Goal: Task Accomplishment & Management: Manage account settings

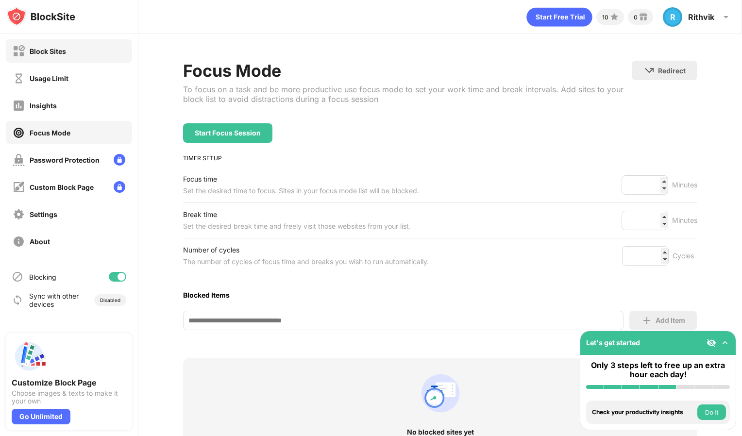
click at [47, 55] on div "Block Sites" at bounding box center [39, 51] width 53 height 12
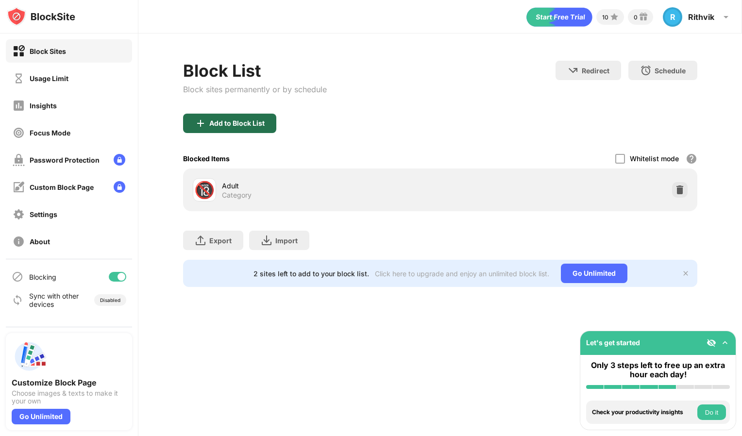
click at [260, 117] on div "Add to Block List" at bounding box center [229, 123] width 93 height 19
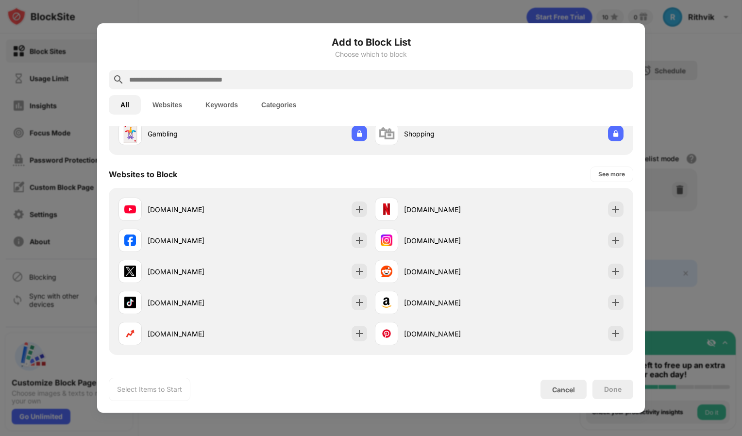
scroll to position [104, 0]
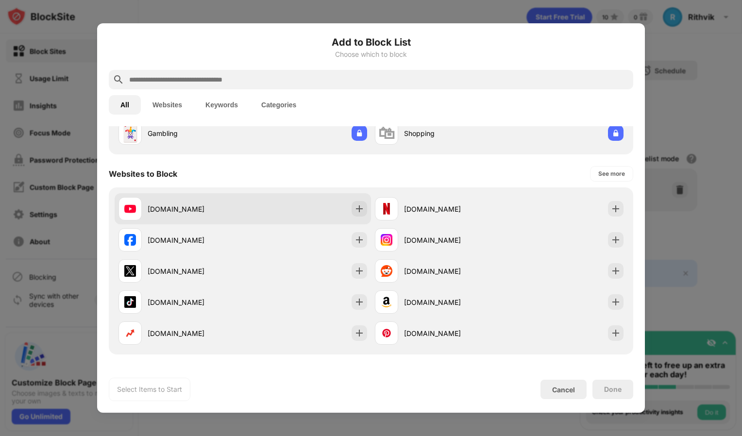
click at [357, 203] on div at bounding box center [359, 209] width 16 height 16
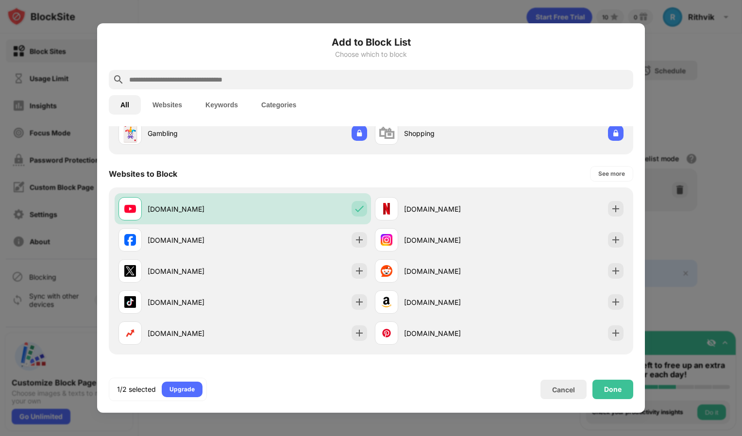
click at [607, 386] on div "Done" at bounding box center [612, 389] width 17 height 8
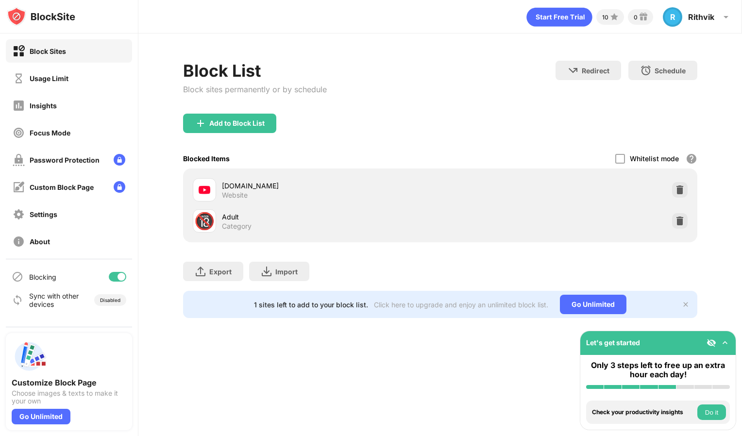
click at [63, 69] on div "Usage Limit" at bounding box center [69, 78] width 126 height 23
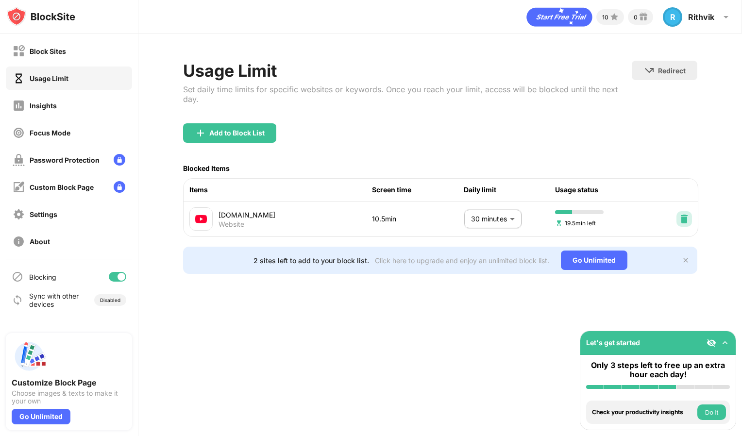
click at [685, 217] on img at bounding box center [684, 219] width 10 height 10
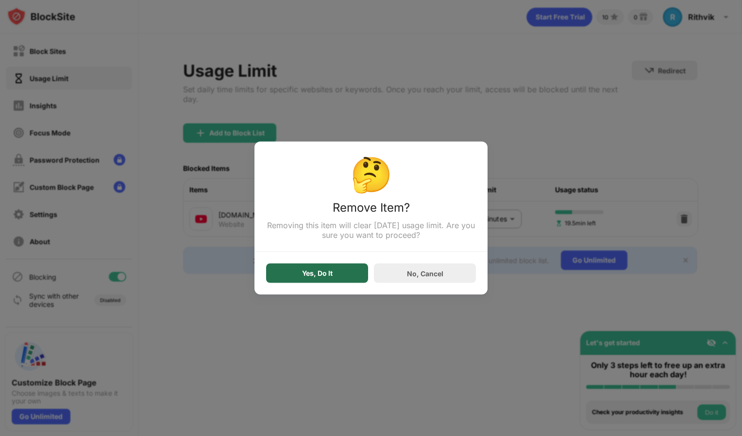
click at [336, 275] on div "Yes, Do It" at bounding box center [317, 273] width 102 height 19
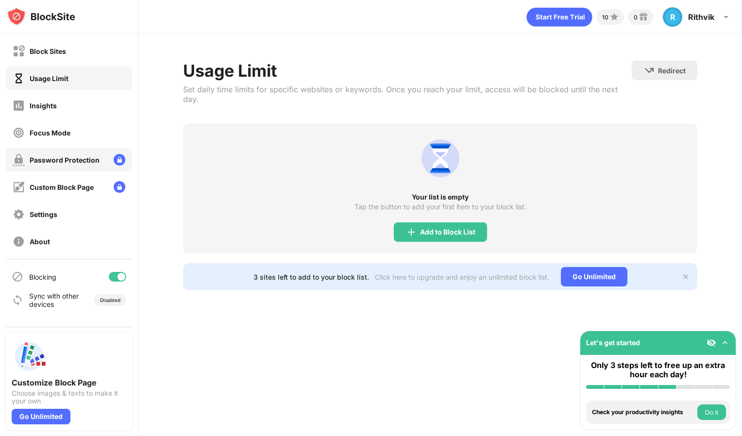
click at [72, 149] on div "Password Protection" at bounding box center [69, 159] width 126 height 23
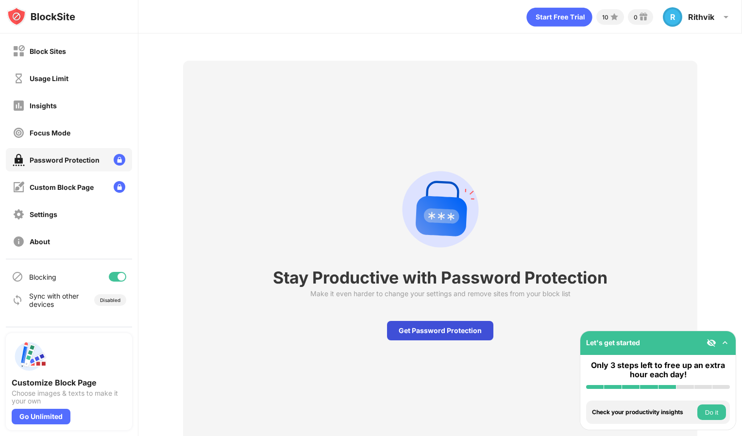
click at [412, 332] on div "Get Password Protection" at bounding box center [440, 330] width 106 height 19
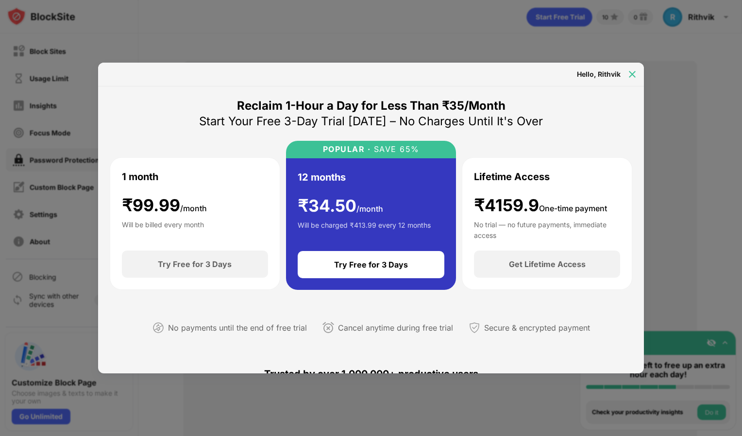
click at [632, 76] on img at bounding box center [632, 74] width 10 height 10
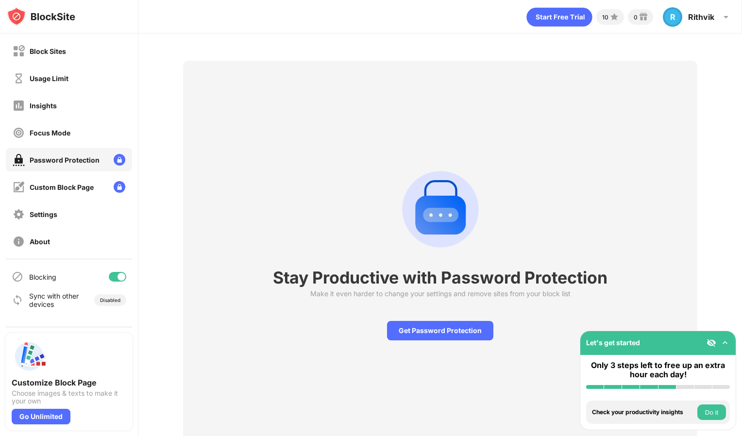
drag, startPoint x: 0, startPoint y: 198, endPoint x: 5, endPoint y: 201, distance: 5.3
click at [5, 201] on div "Block Sites Usage Limit Insights Focus Mode Password Protection Custom Block Pa…" at bounding box center [69, 145] width 138 height 225
